Goal: Information Seeking & Learning: Learn about a topic

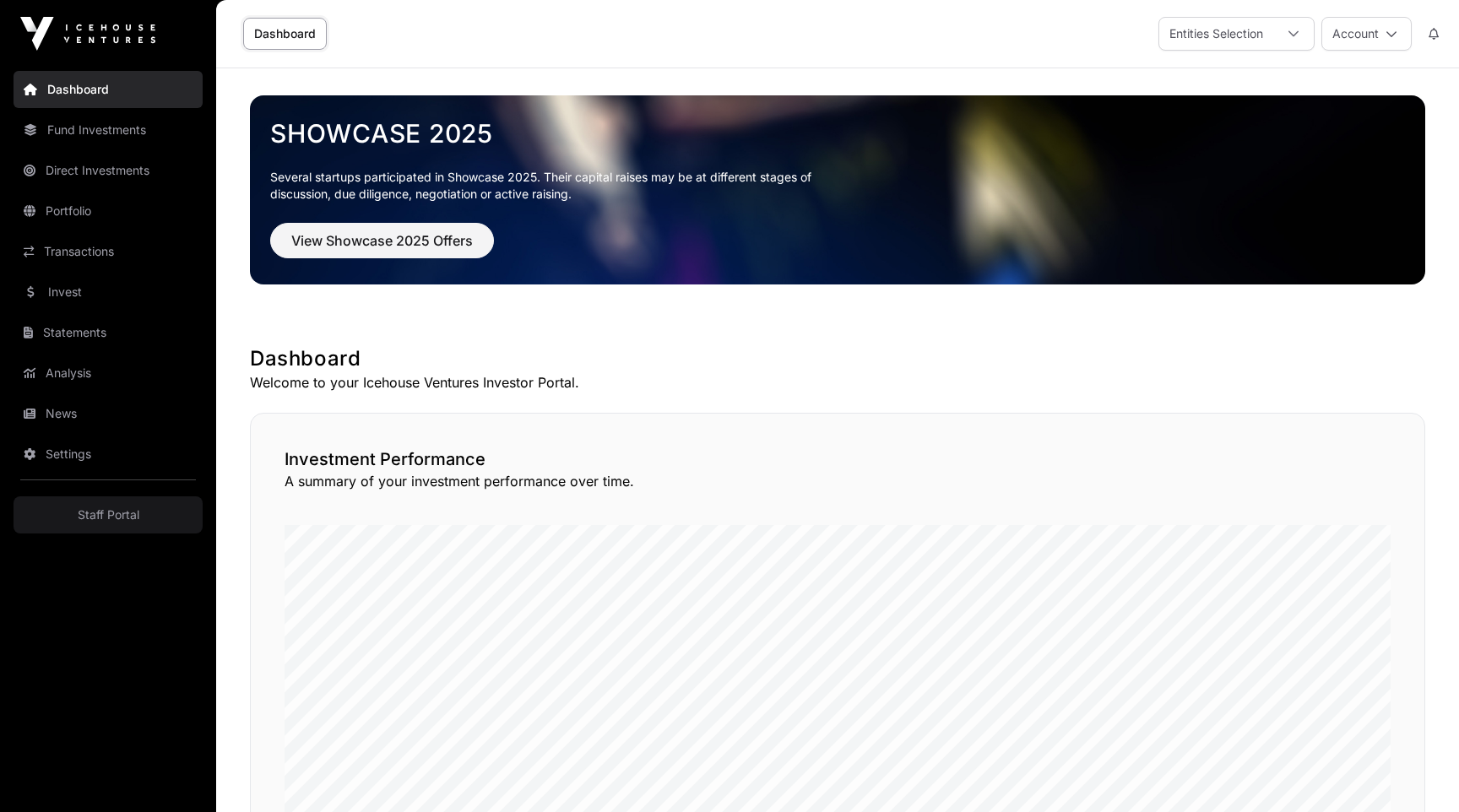
click at [75, 203] on link "Portfolio" at bounding box center [108, 210] width 189 height 37
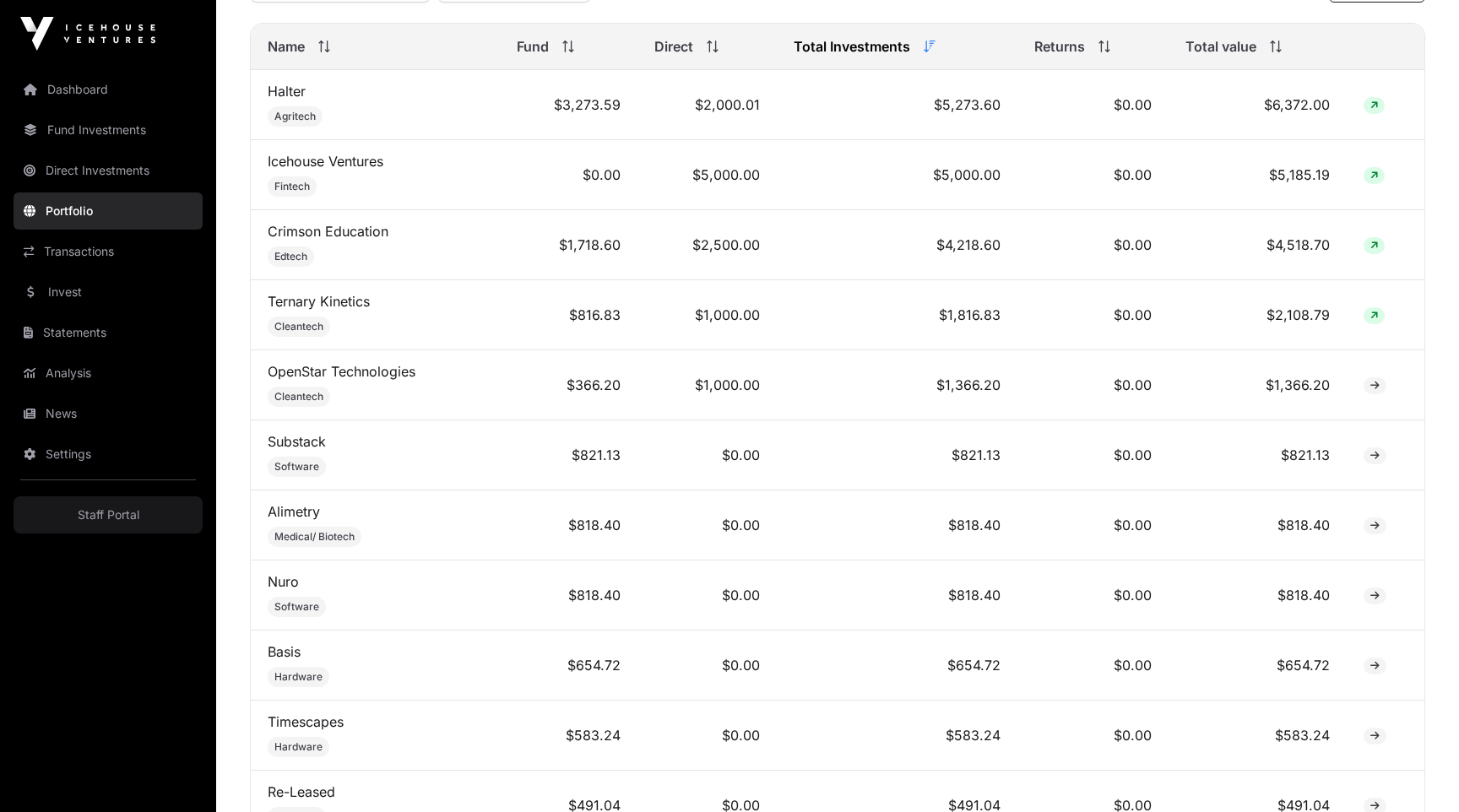
scroll to position [995, 0]
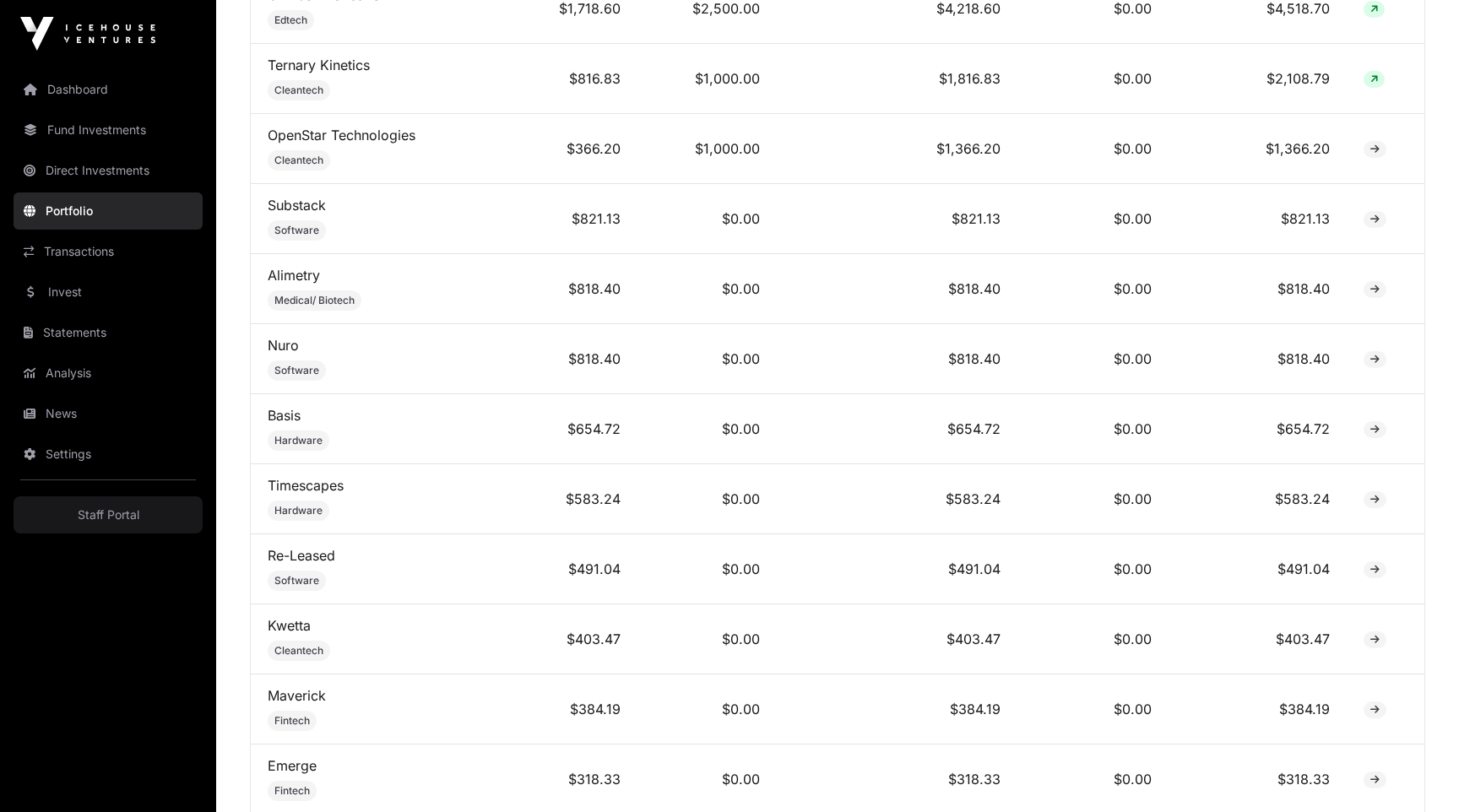
click at [278, 346] on link "Nuro" at bounding box center [283, 345] width 32 height 17
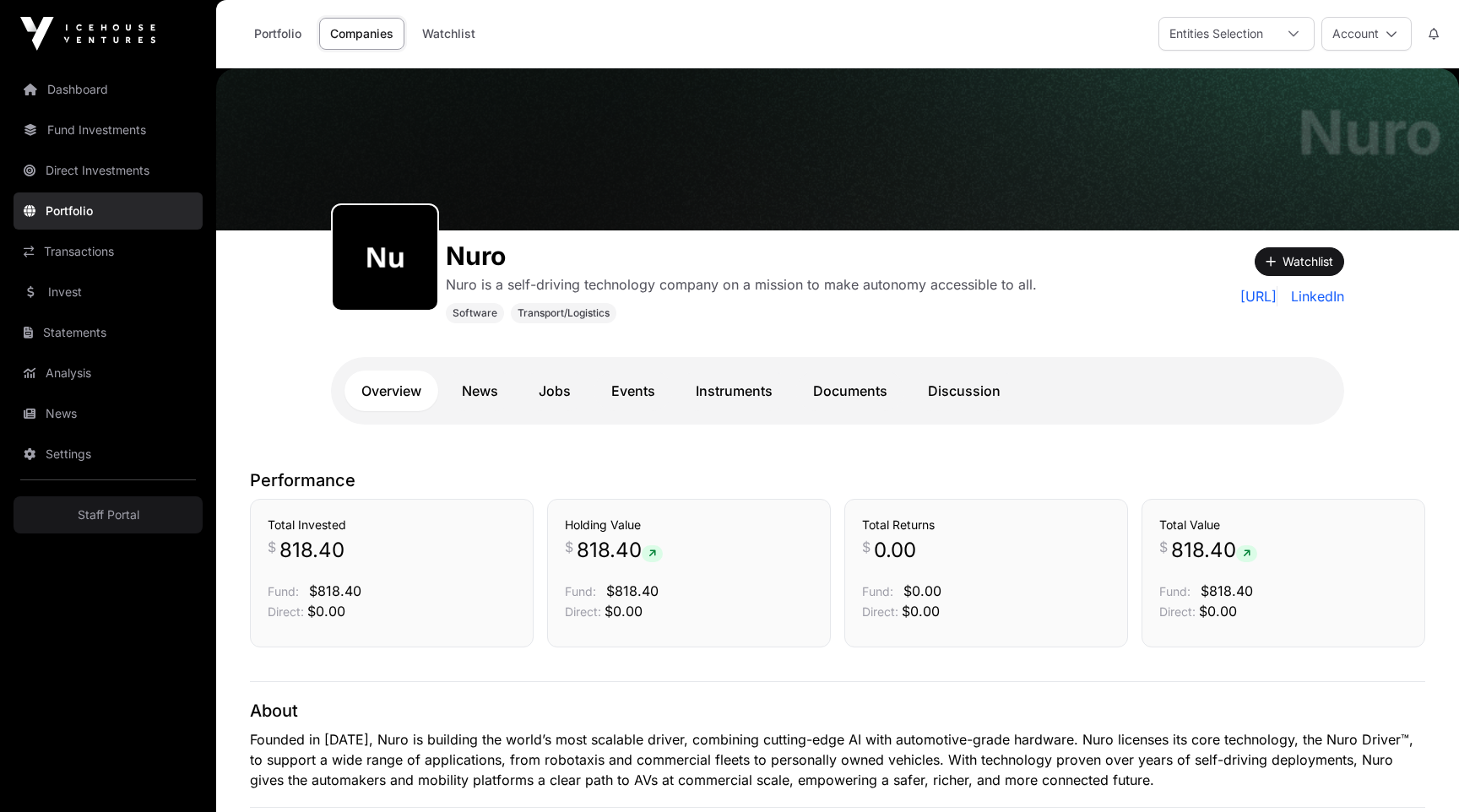
click at [953, 392] on link "Discussion" at bounding box center [964, 391] width 106 height 41
